Goal: Task Accomplishment & Management: Manage account settings

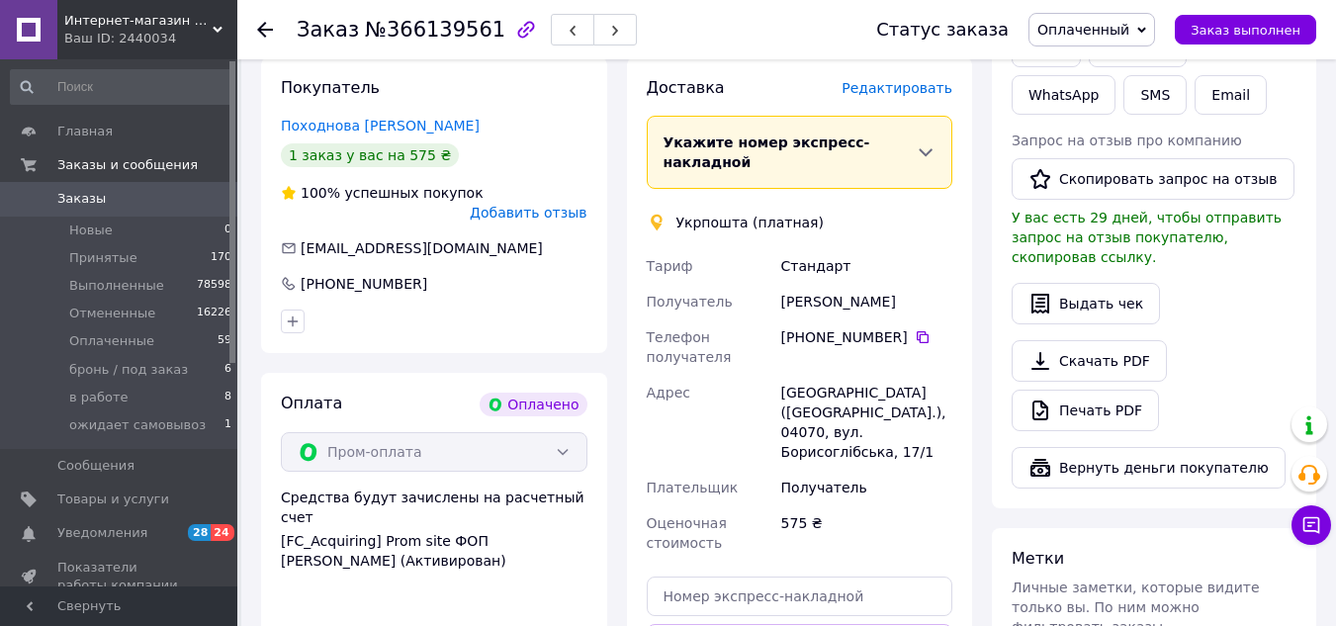
scroll to position [1207, 0]
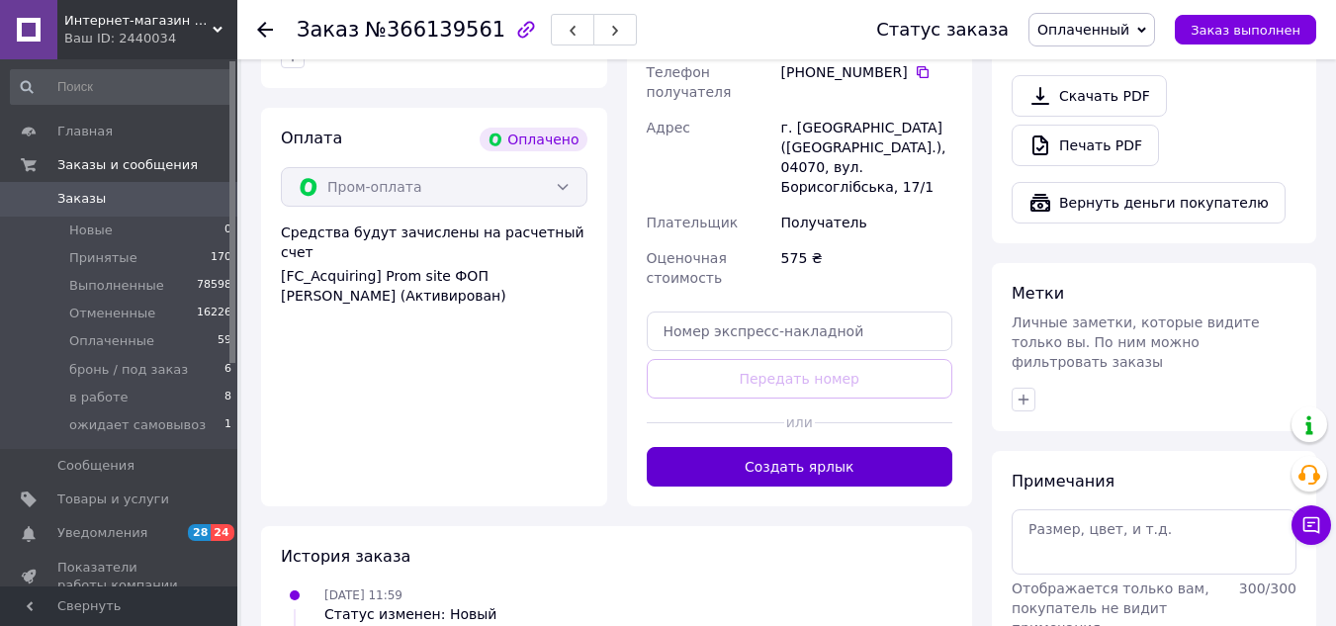
click at [808, 447] on button "Создать ярлык" at bounding box center [800, 467] width 307 height 40
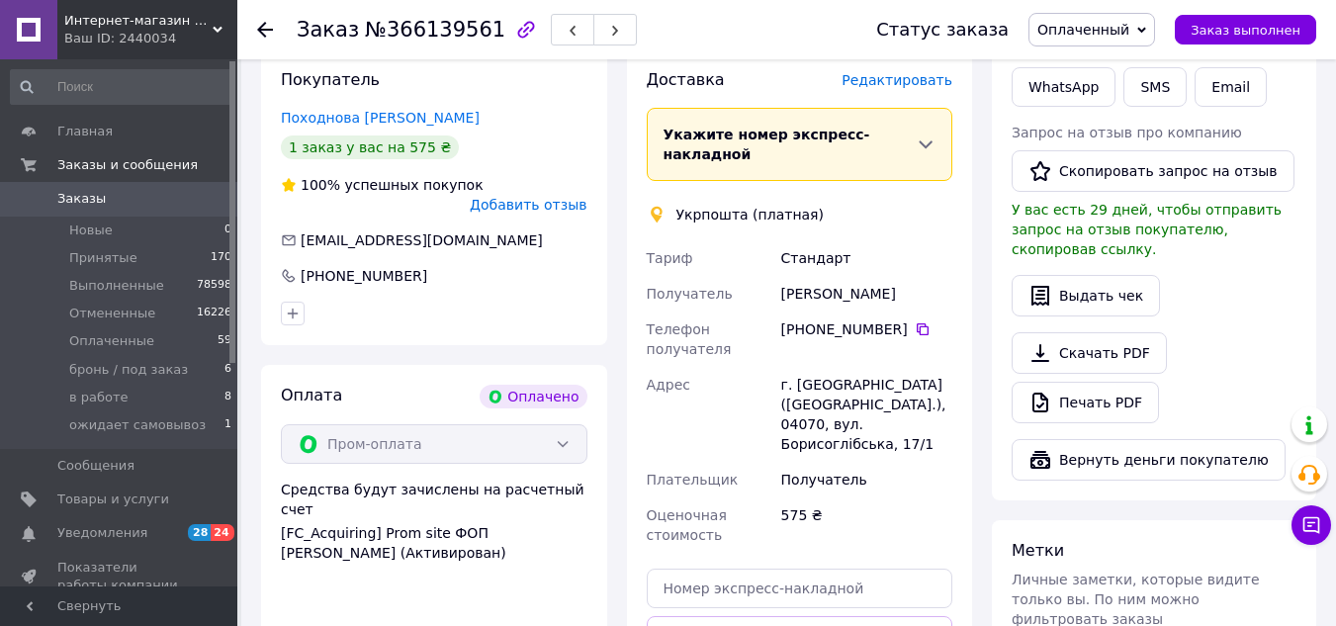
scroll to position [911, 0]
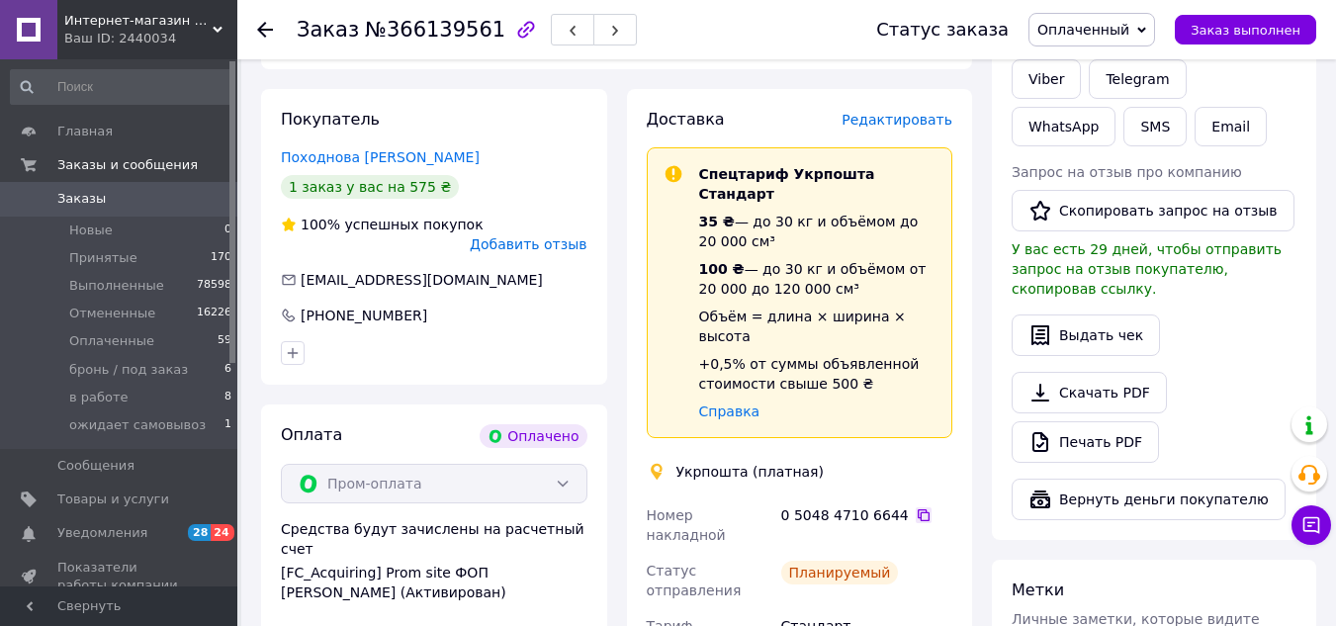
click at [916, 507] on icon at bounding box center [924, 515] width 16 height 16
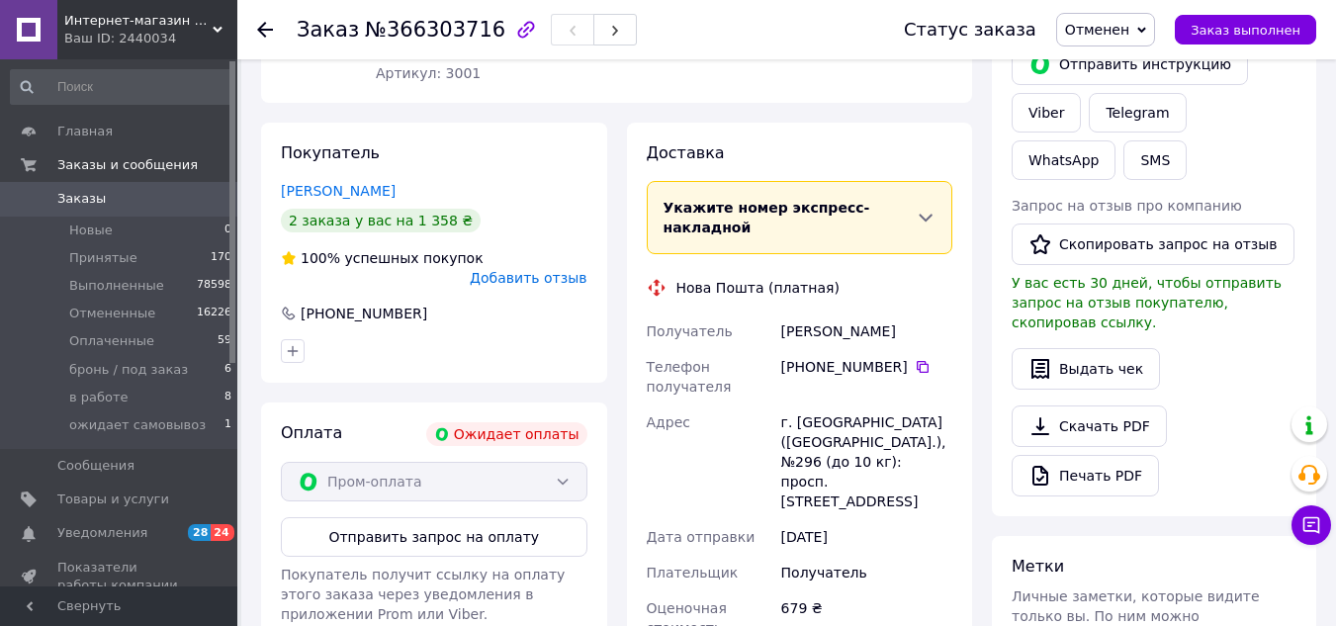
scroll to position [237, 0]
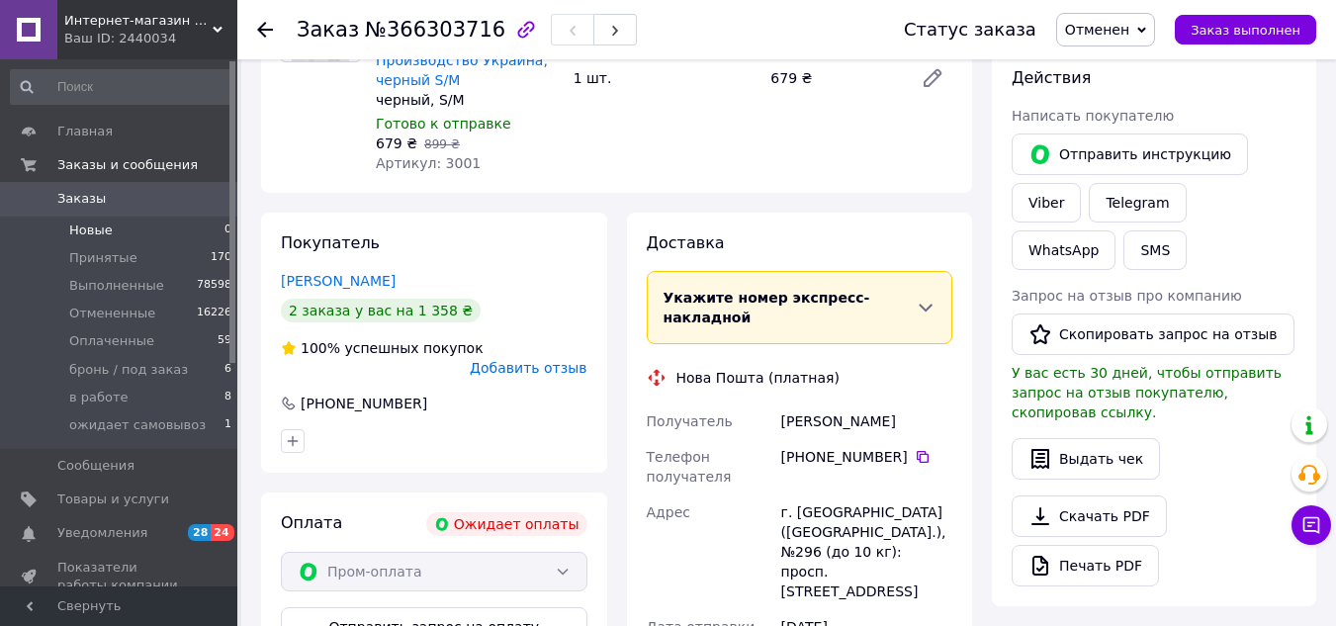
click at [103, 222] on span "Новые" at bounding box center [91, 230] width 44 height 18
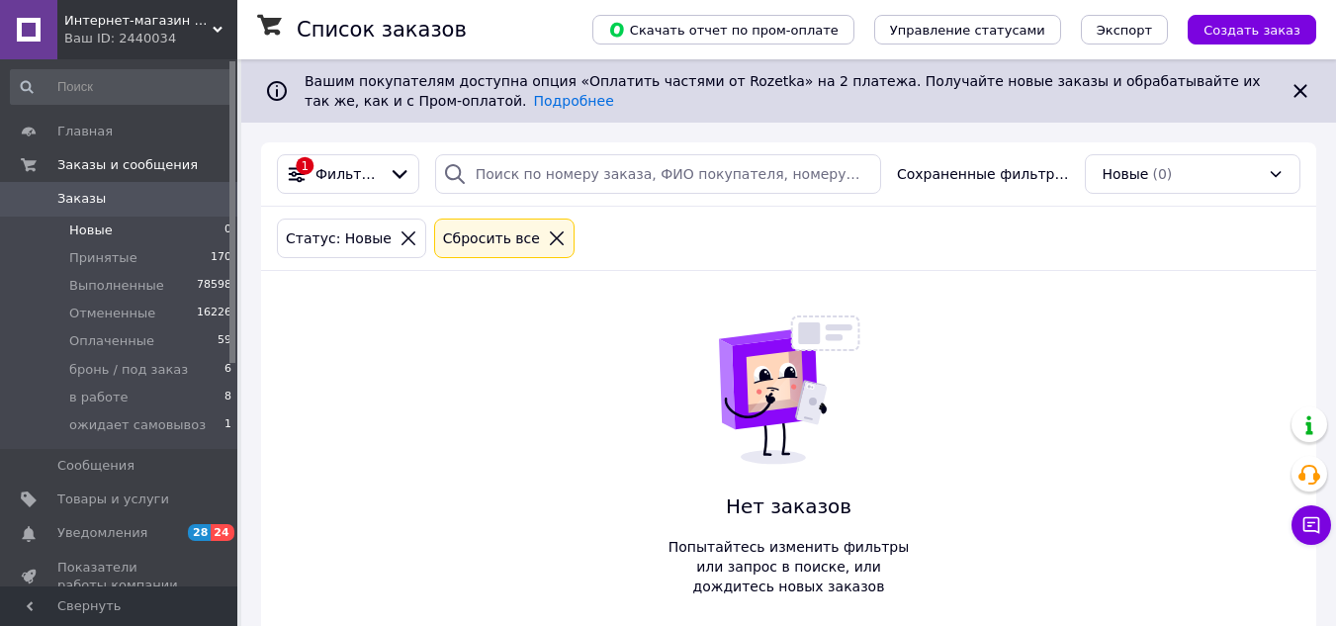
click at [120, 197] on span "Заказы" at bounding box center [120, 199] width 126 height 18
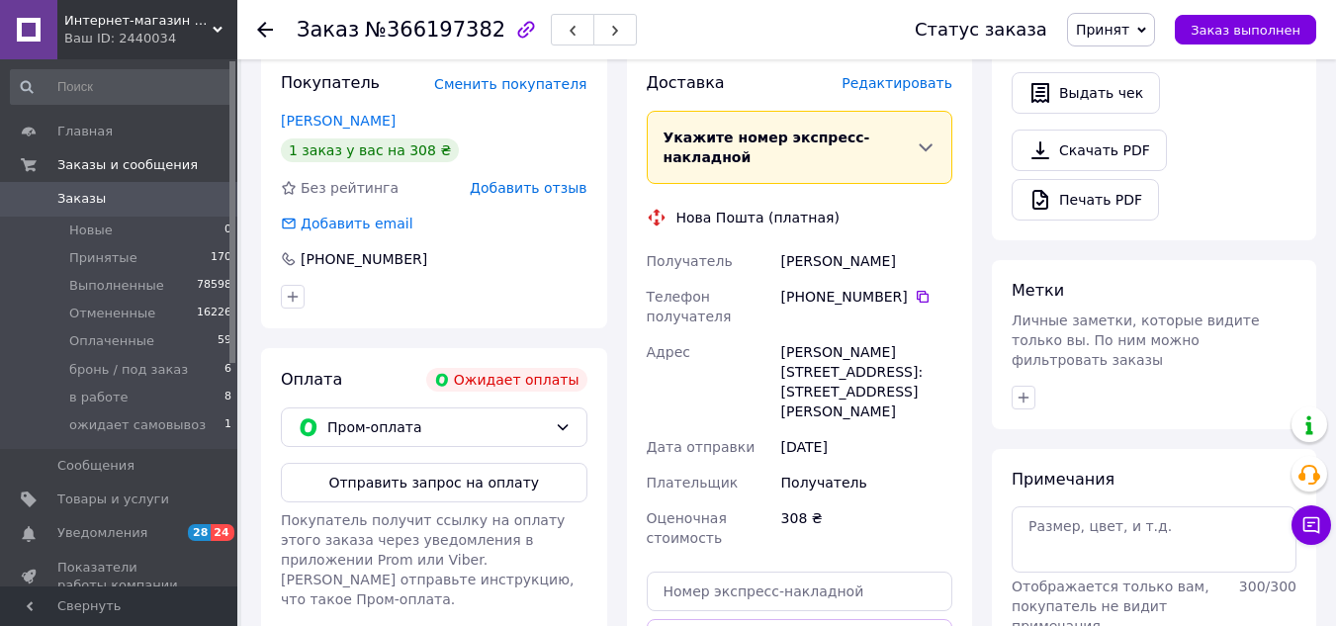
scroll to position [593, 0]
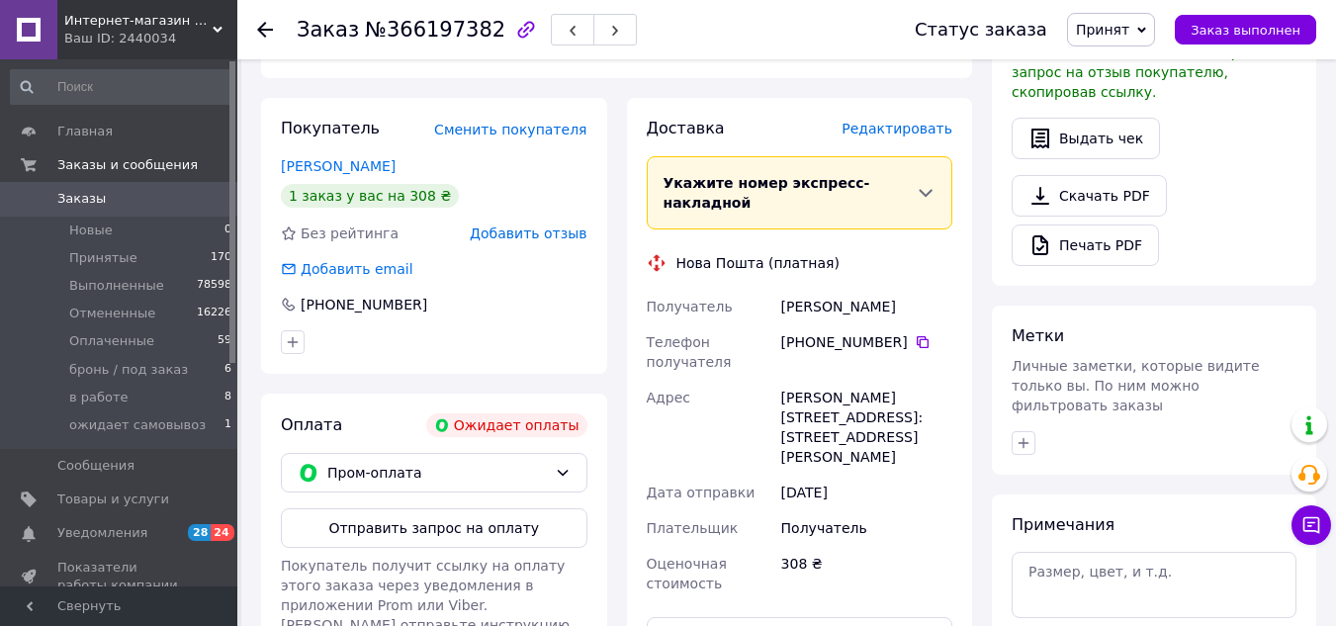
click at [842, 380] on div "[PERSON_NAME][STREET_ADDRESS]: [STREET_ADDRESS][PERSON_NAME]" at bounding box center [866, 427] width 179 height 95
click at [842, 380] on div "Кропивницкий, №22: ул. Покровская, 73" at bounding box center [866, 427] width 179 height 95
copy div "Кропивницкий"
